Goal: Information Seeking & Learning: Check status

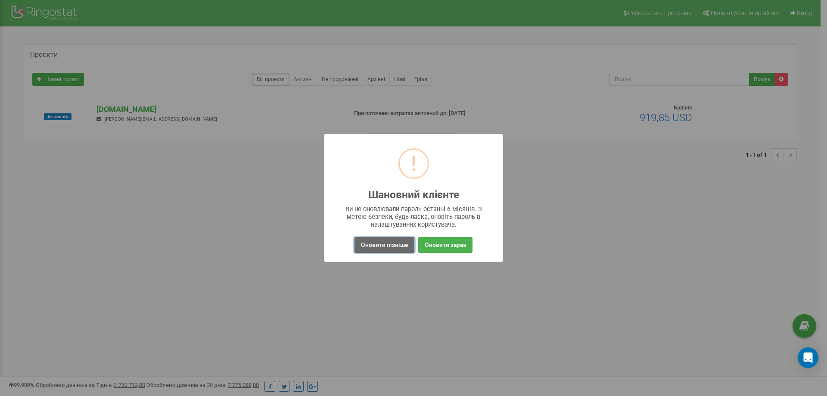
click at [397, 244] on button "Оновити пізніше" at bounding box center [385, 245] width 60 height 16
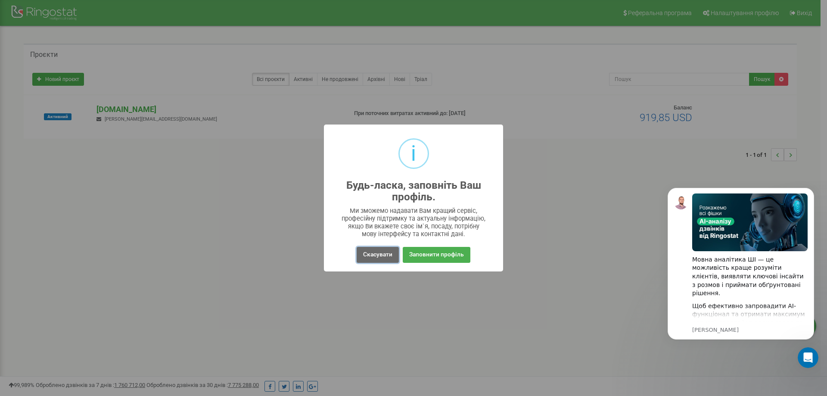
click at [379, 258] on button "Скасувати" at bounding box center [378, 255] width 42 height 16
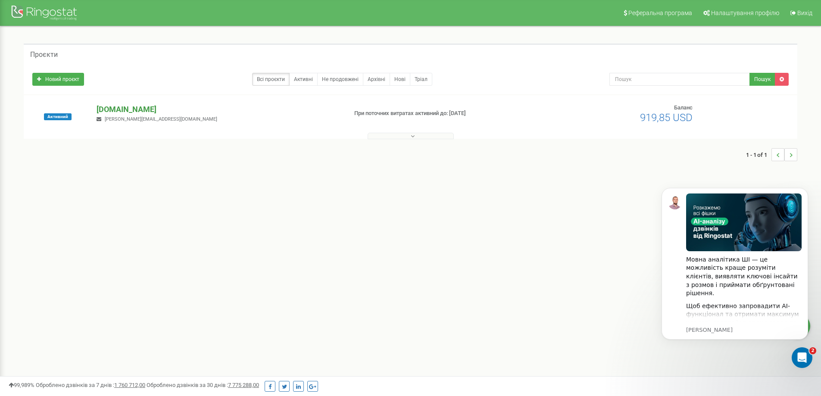
click at [132, 112] on p "[DOMAIN_NAME]" at bounding box center [217, 109] width 243 height 11
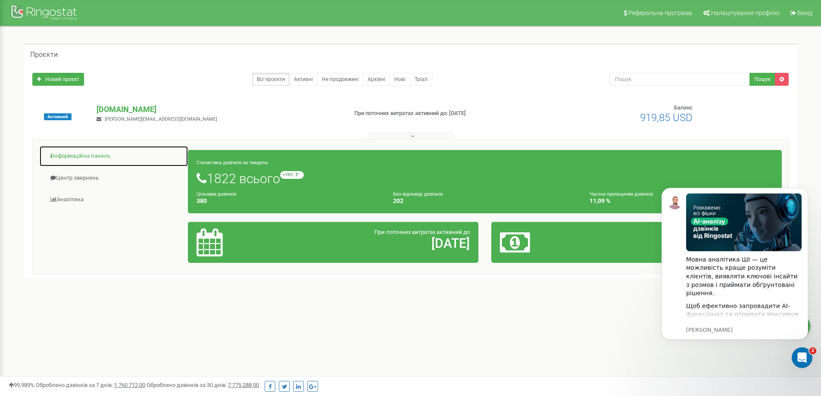
click at [90, 154] on link "Інформаційна панель" at bounding box center [113, 156] width 149 height 21
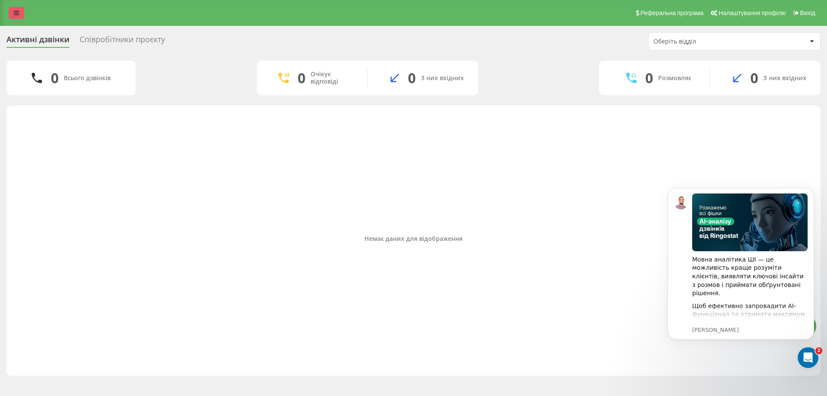
click at [22, 10] on link at bounding box center [17, 13] width 16 height 12
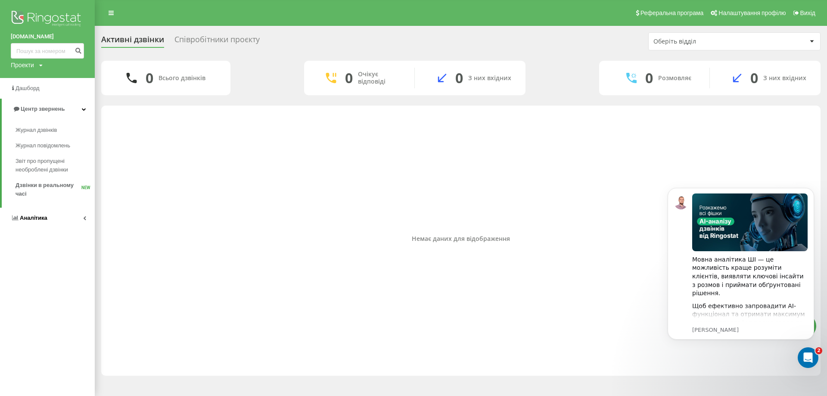
click at [37, 215] on span "Аналiтика" at bounding box center [29, 218] width 37 height 9
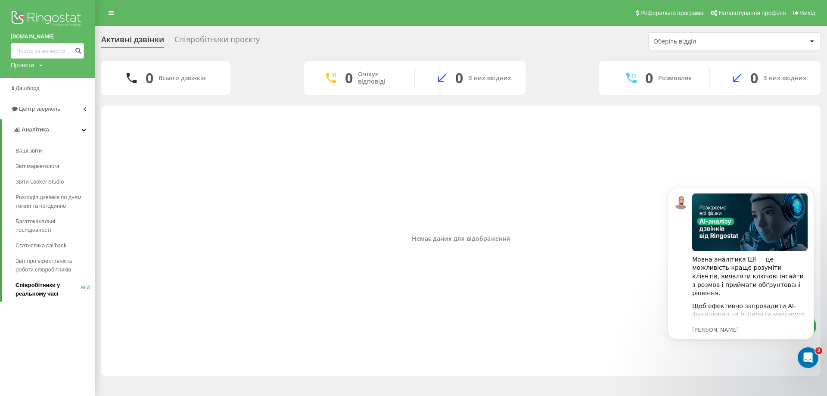
click at [42, 288] on span "Співробітники у реальному часі" at bounding box center [48, 289] width 65 height 17
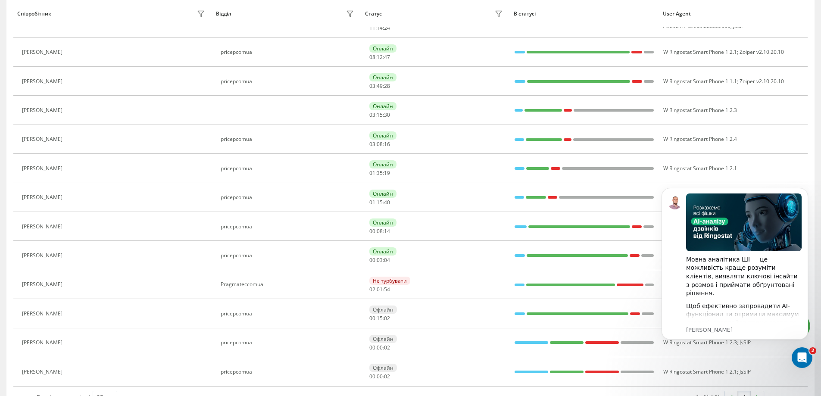
scroll to position [238, 0]
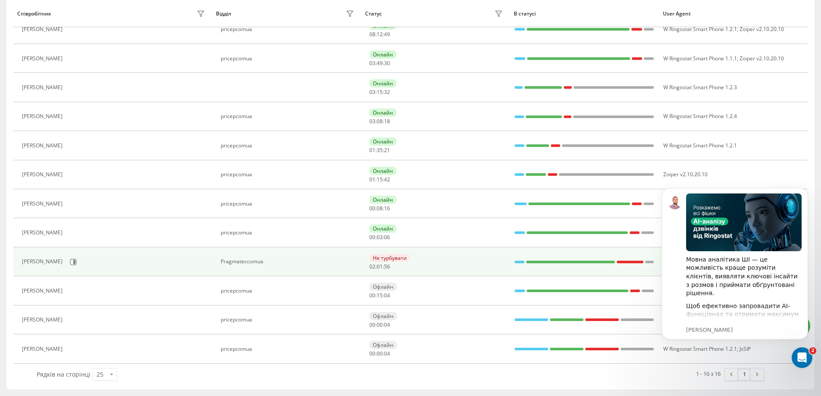
click at [386, 256] on div "Не турбувати" at bounding box center [389, 258] width 41 height 8
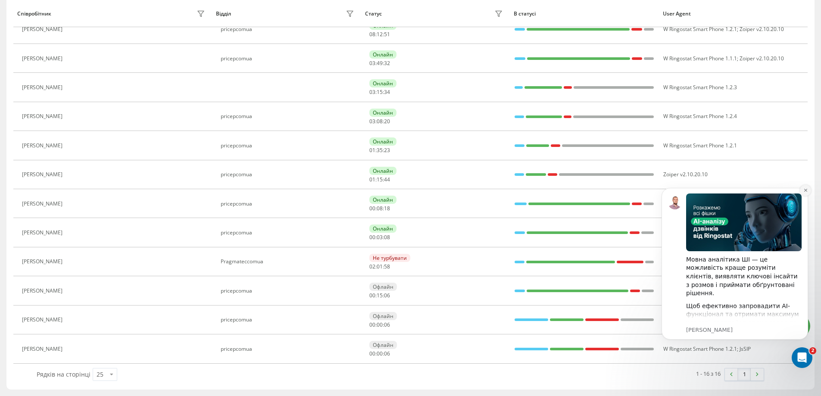
click at [807, 190] on icon "Dismiss notification" at bounding box center [805, 190] width 5 height 5
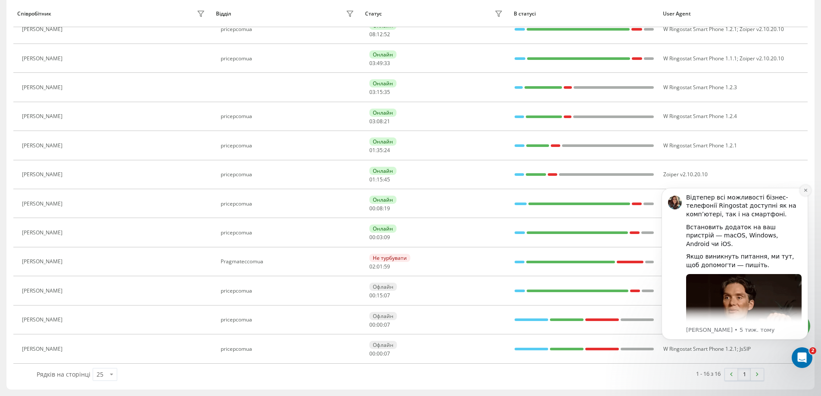
click at [803, 190] on icon "Dismiss notification" at bounding box center [805, 190] width 5 height 5
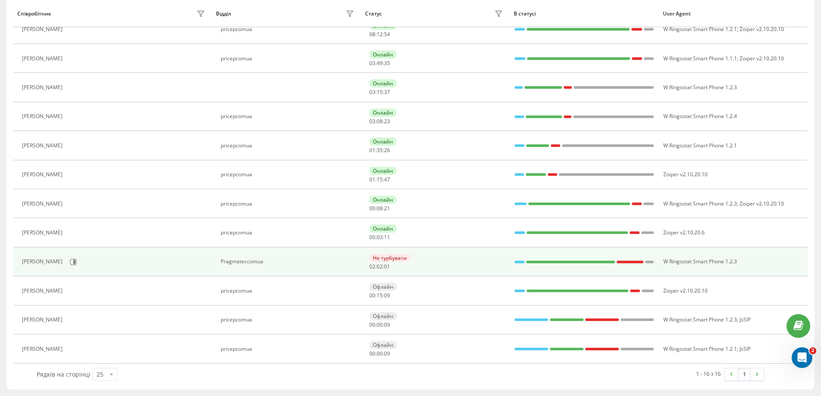
click at [386, 258] on div "Не турбувати" at bounding box center [389, 258] width 41 height 8
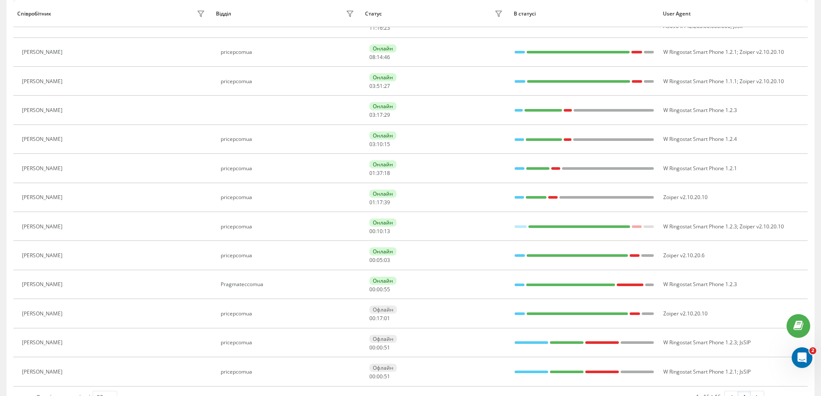
scroll to position [238, 0]
